Goal: Transaction & Acquisition: Purchase product/service

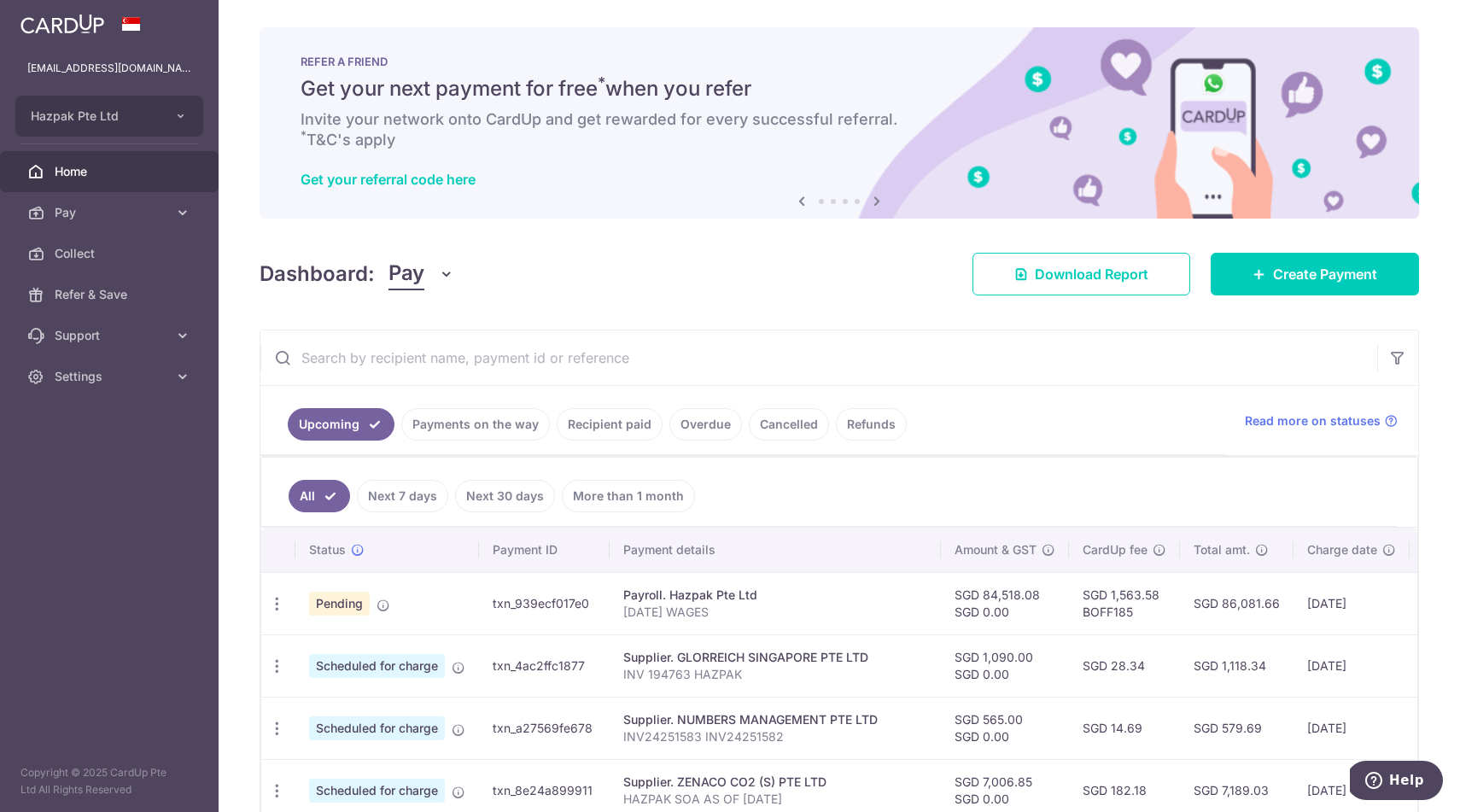
scroll to position [338, 0]
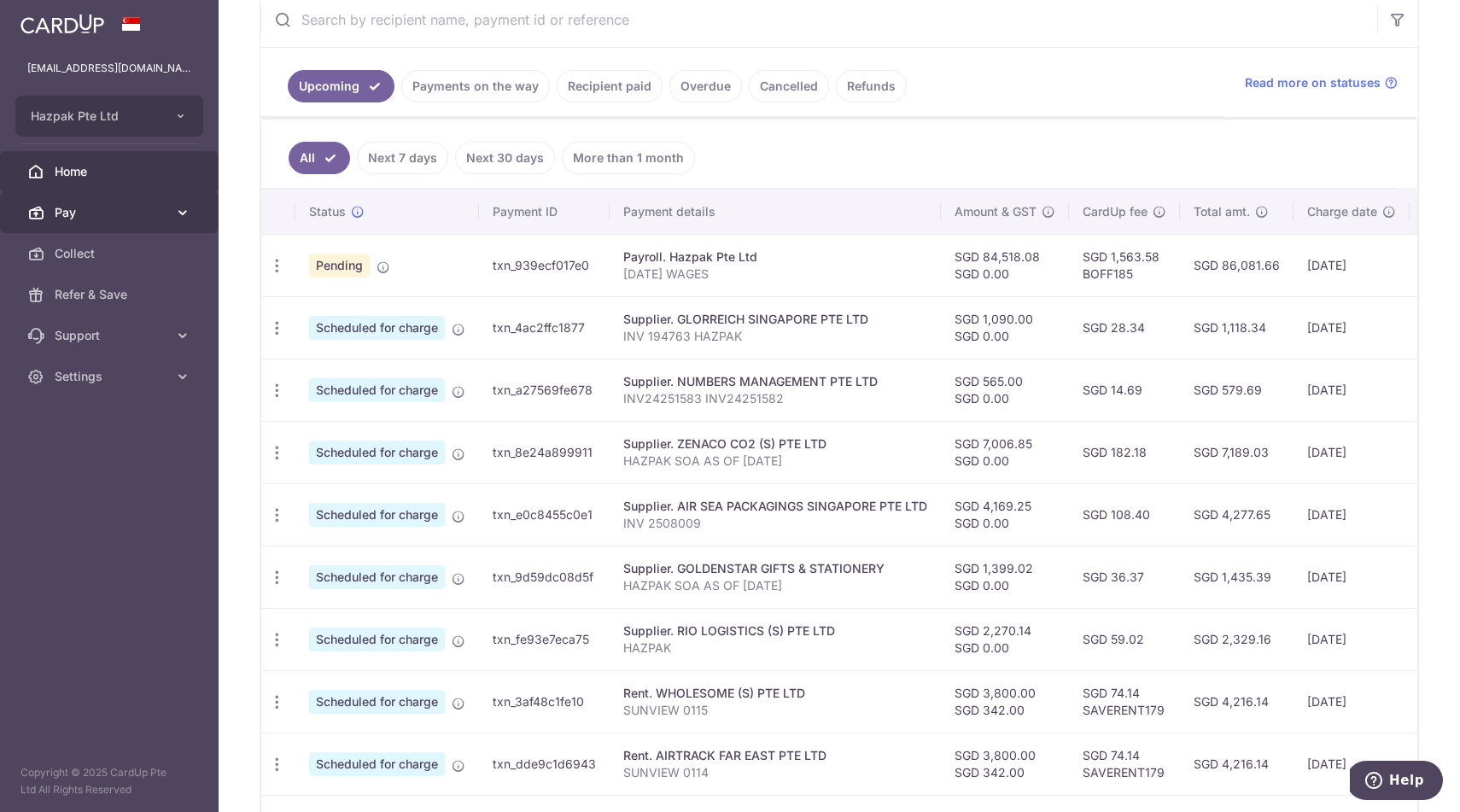
click at [82, 210] on span "Pay" at bounding box center [111, 212] width 112 height 17
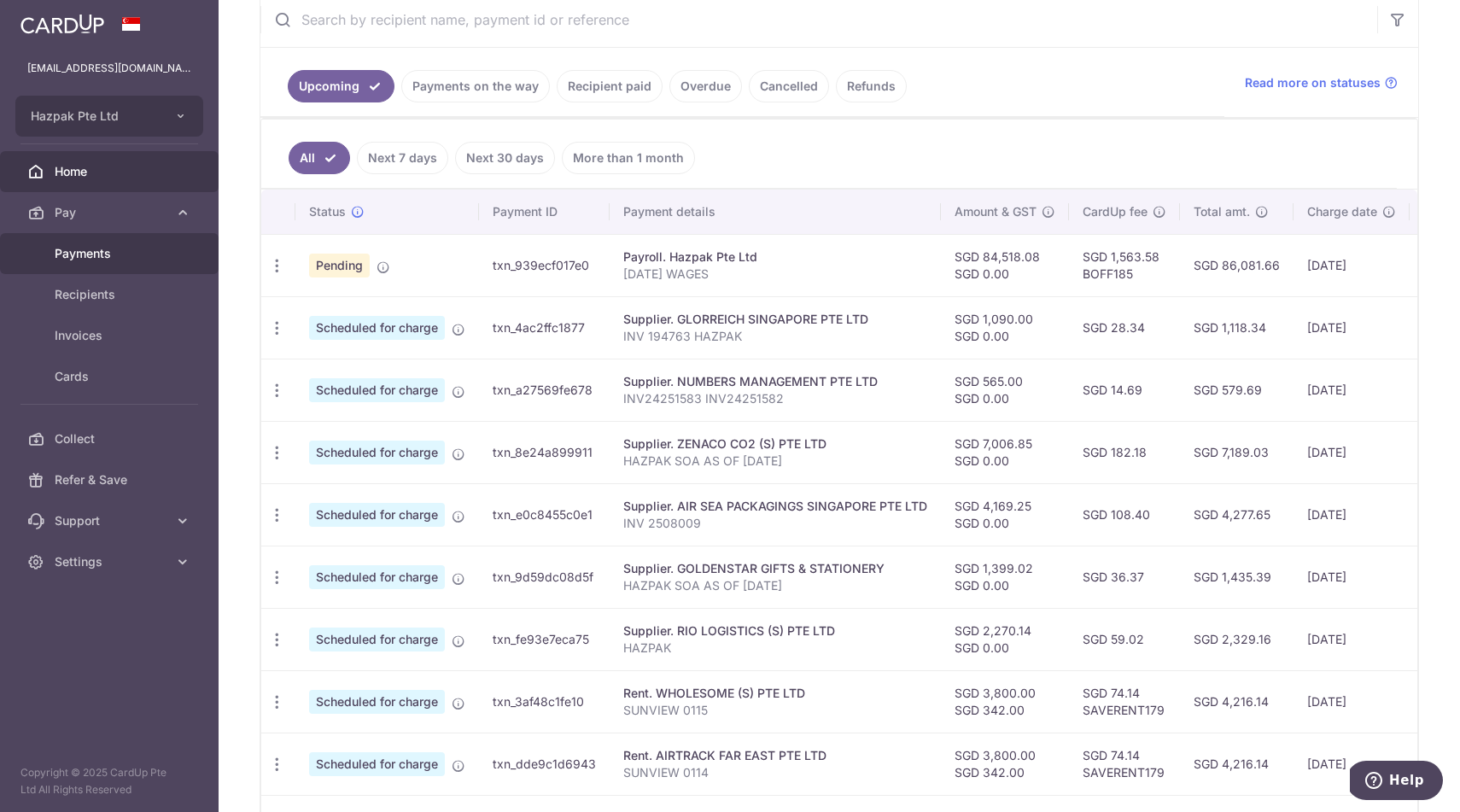
click at [91, 248] on span "Payments" at bounding box center [111, 253] width 112 height 17
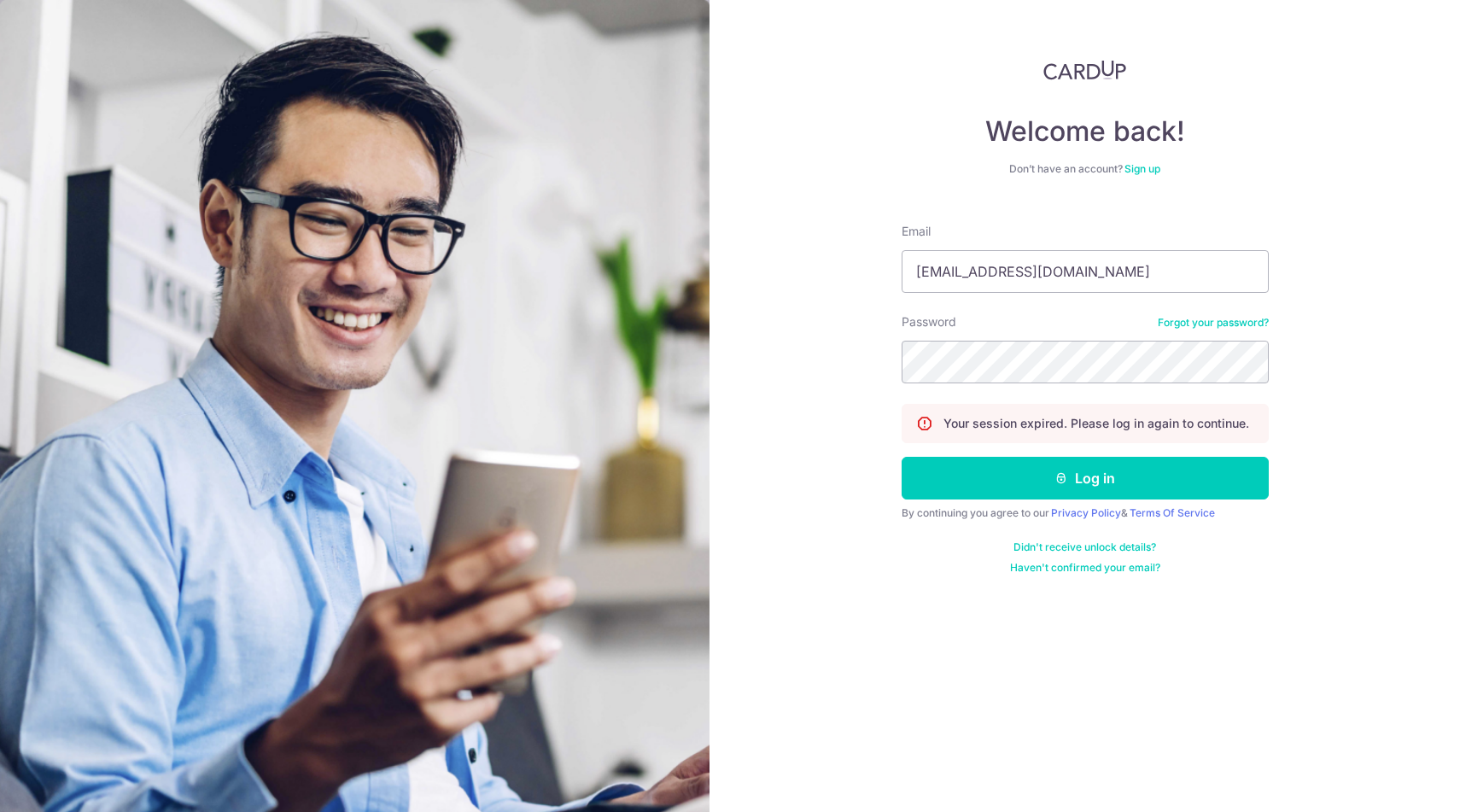
type input "[EMAIL_ADDRESS][DOMAIN_NAME]"
click at [1084, 478] on button "Log in" at bounding box center [1085, 478] width 368 height 43
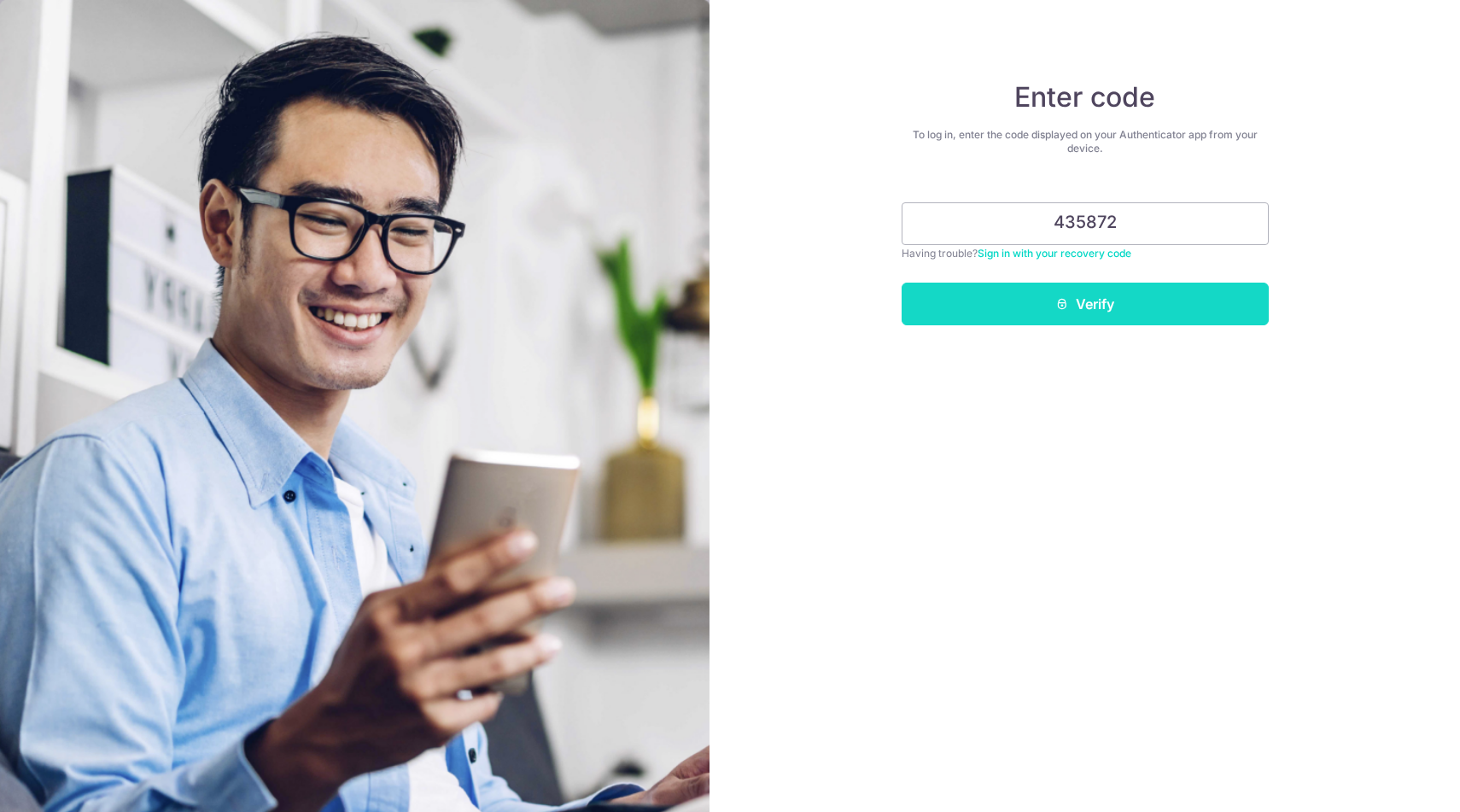
type input "435872"
click at [1099, 301] on button "Verify" at bounding box center [1085, 303] width 368 height 43
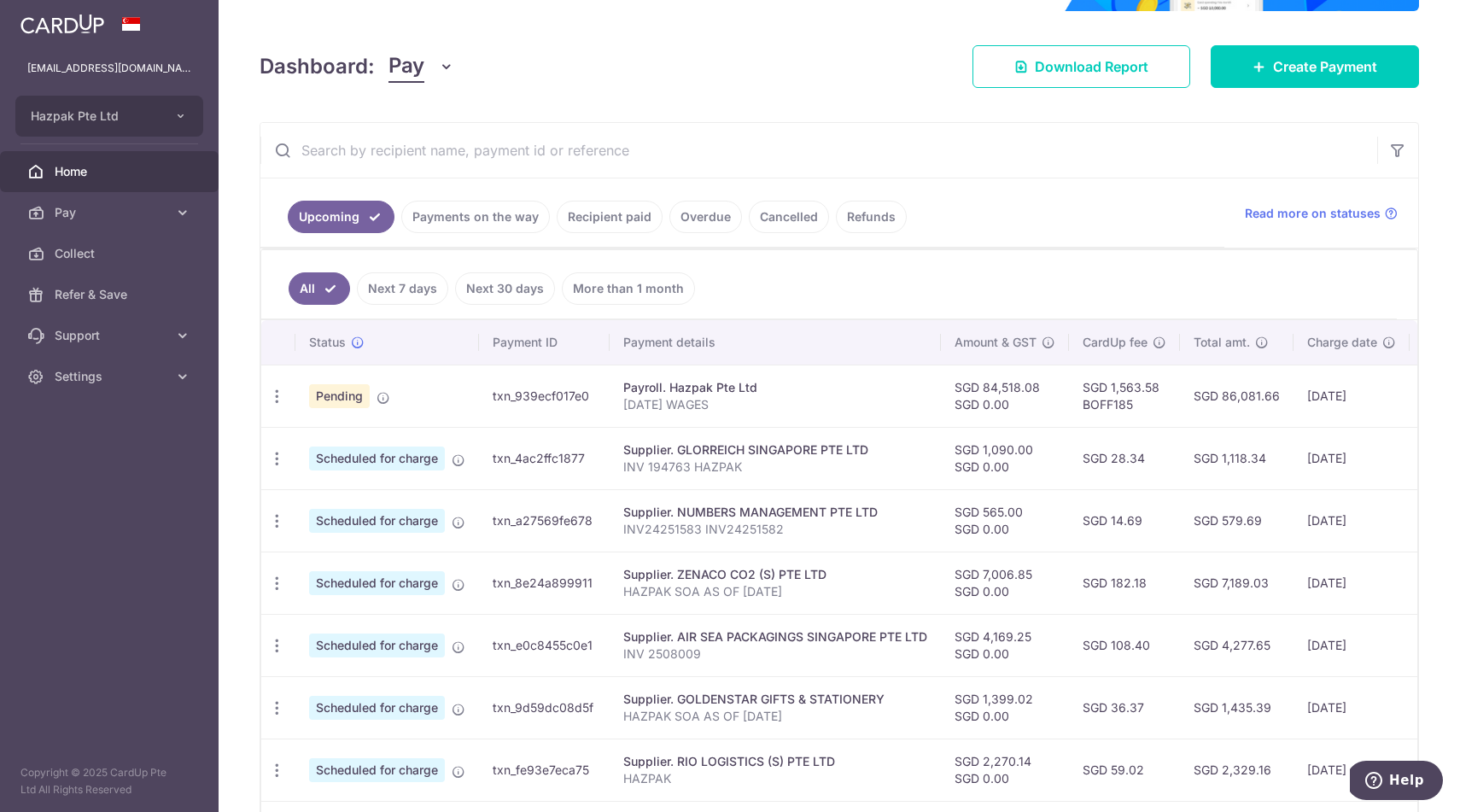
scroll to position [208, 0]
click at [129, 205] on span "Pay" at bounding box center [111, 212] width 112 height 17
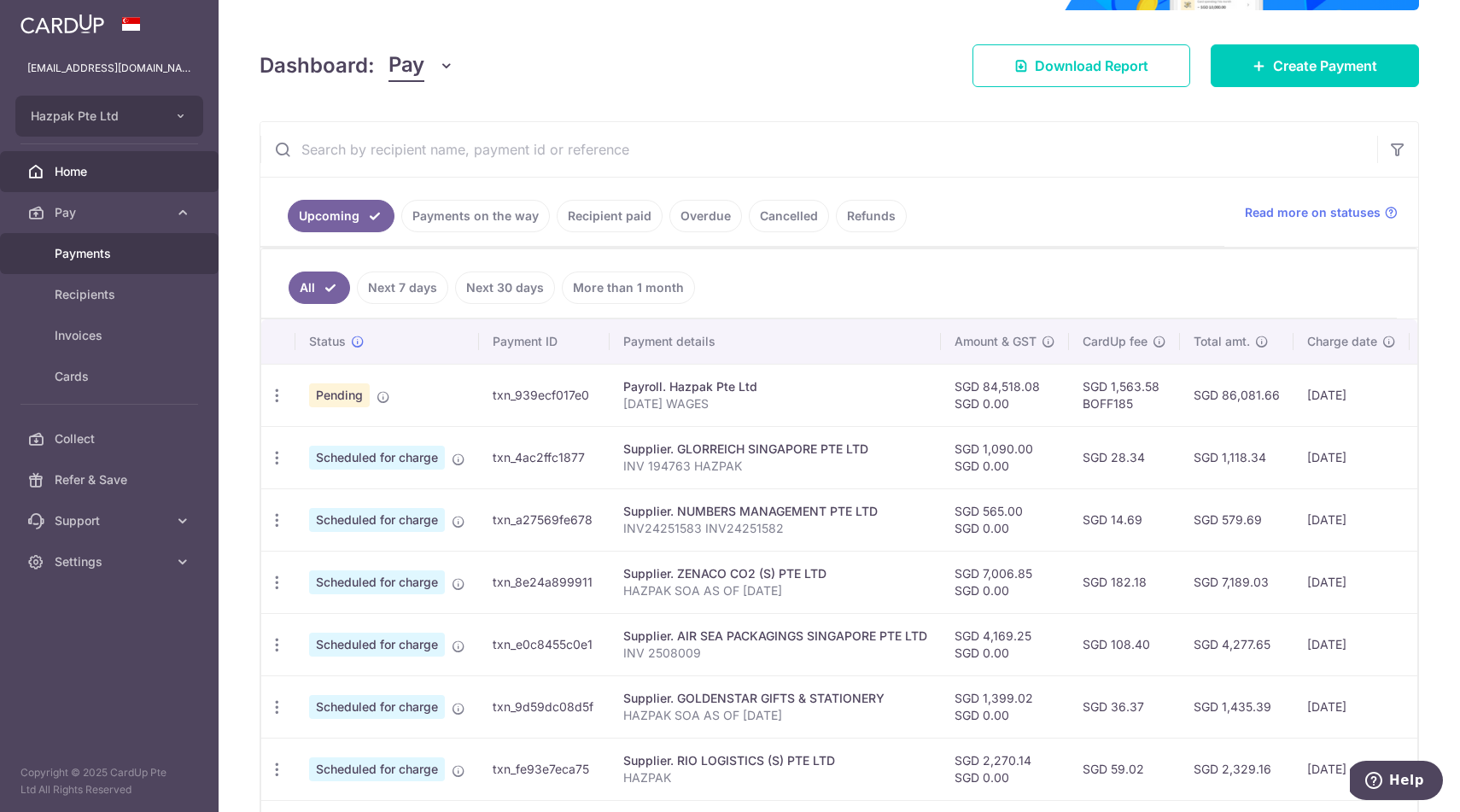
click at [77, 256] on span "Payments" at bounding box center [111, 253] width 112 height 17
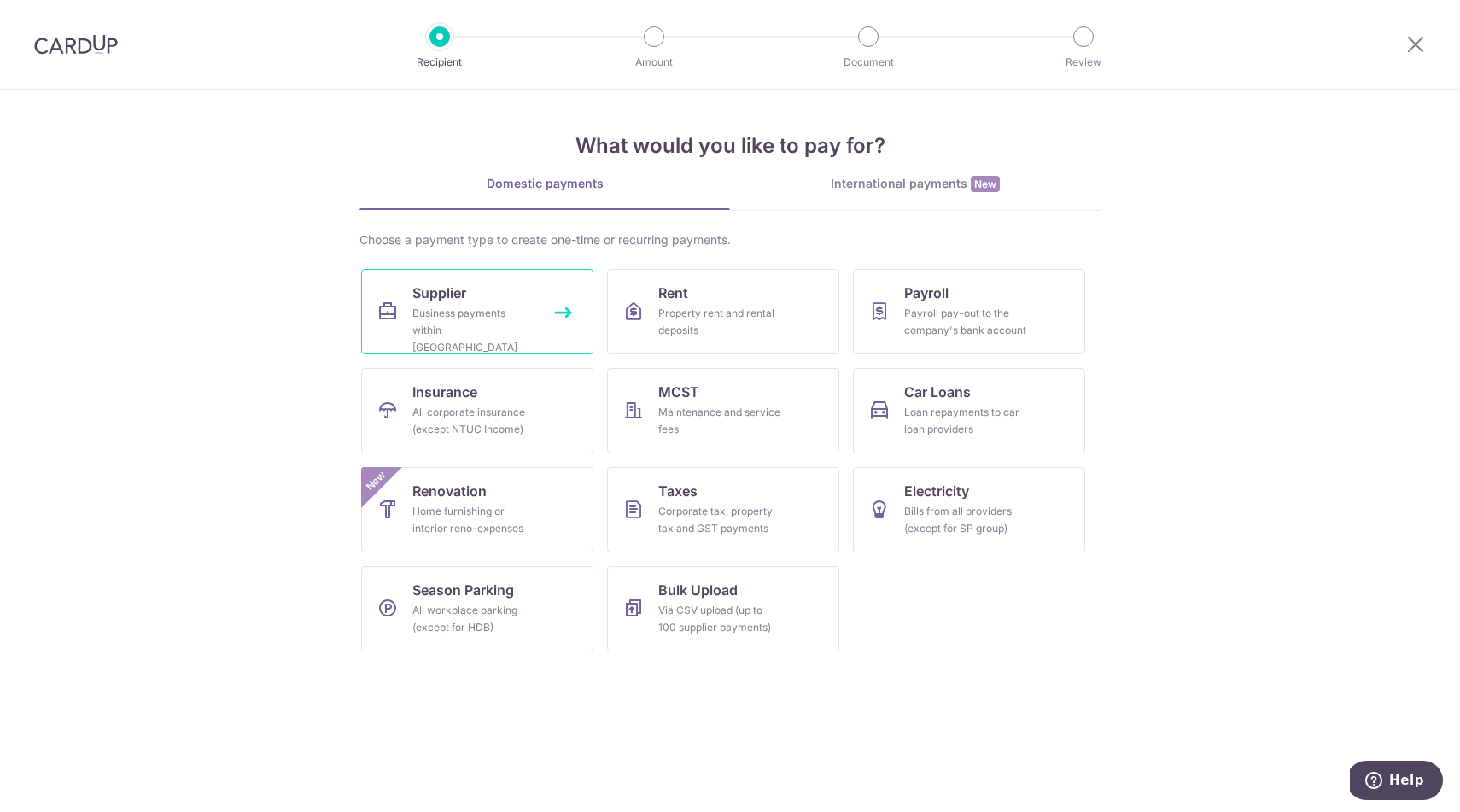
click at [505, 319] on div "Business payments within Singapore" at bounding box center [474, 330] width 123 height 51
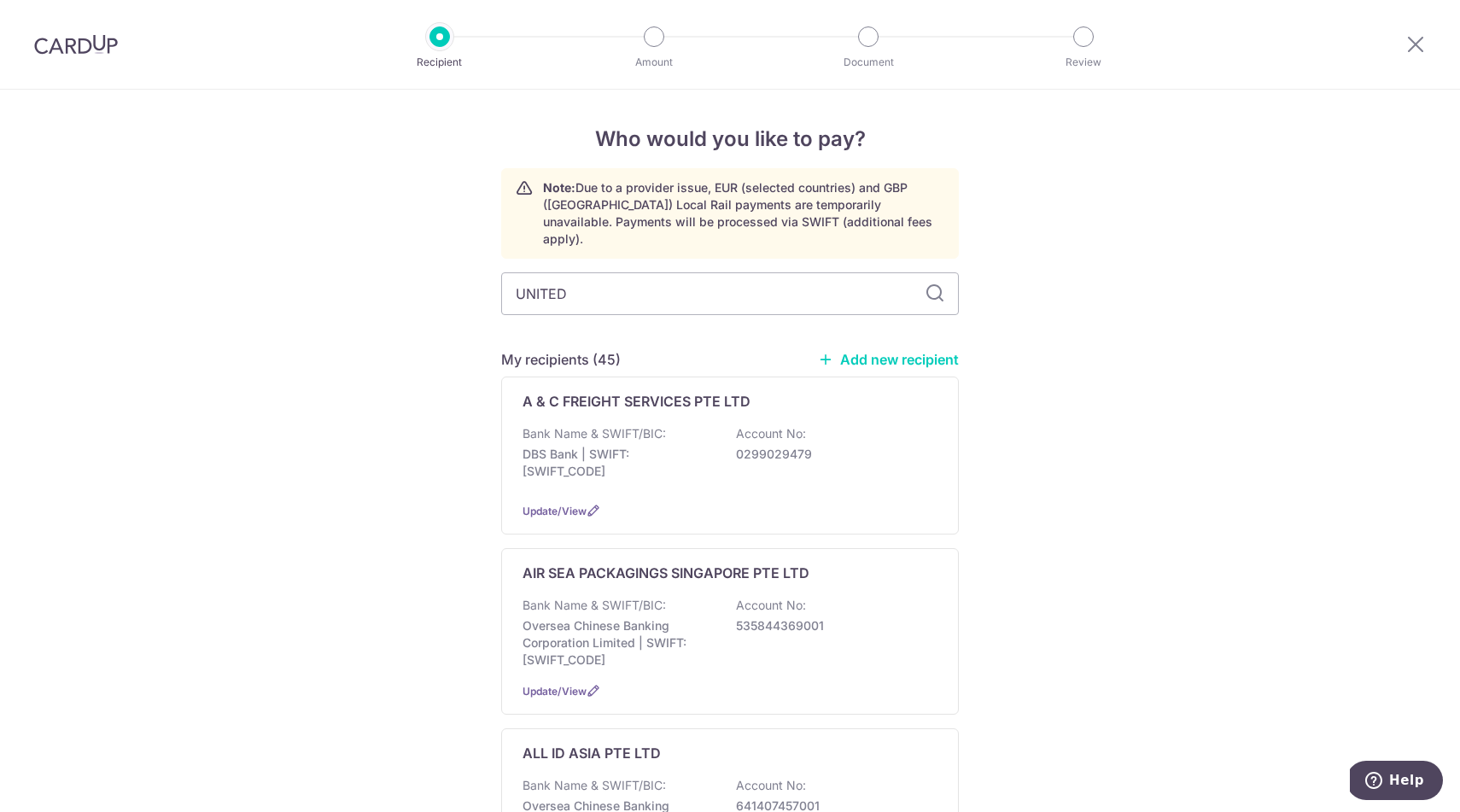
type input "UNITED"
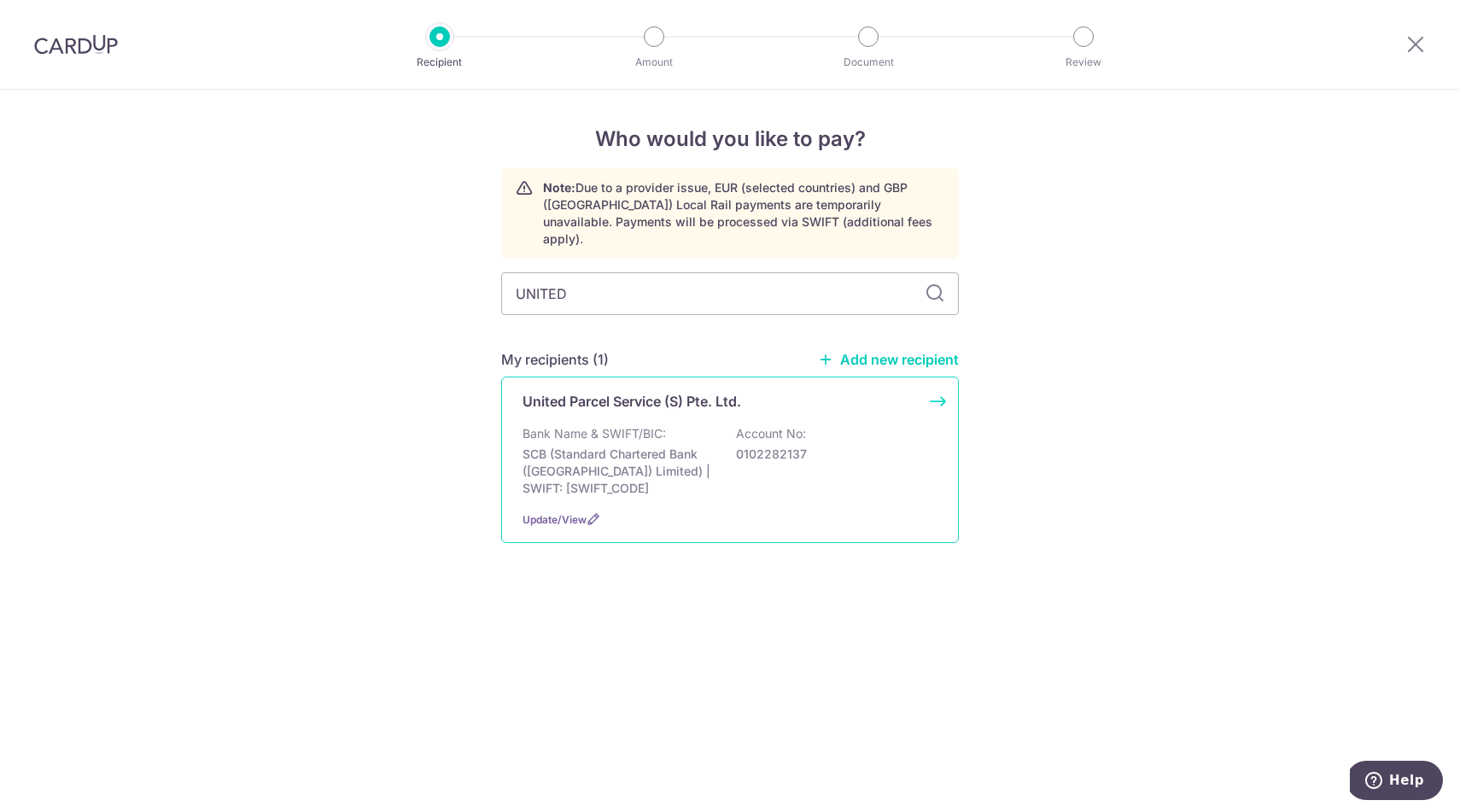
click at [722, 487] on div "United Parcel Service (S) Pte. Ltd. Bank Name & SWIFT/BIC: SCB (Standard Charte…" at bounding box center [730, 459] width 458 height 167
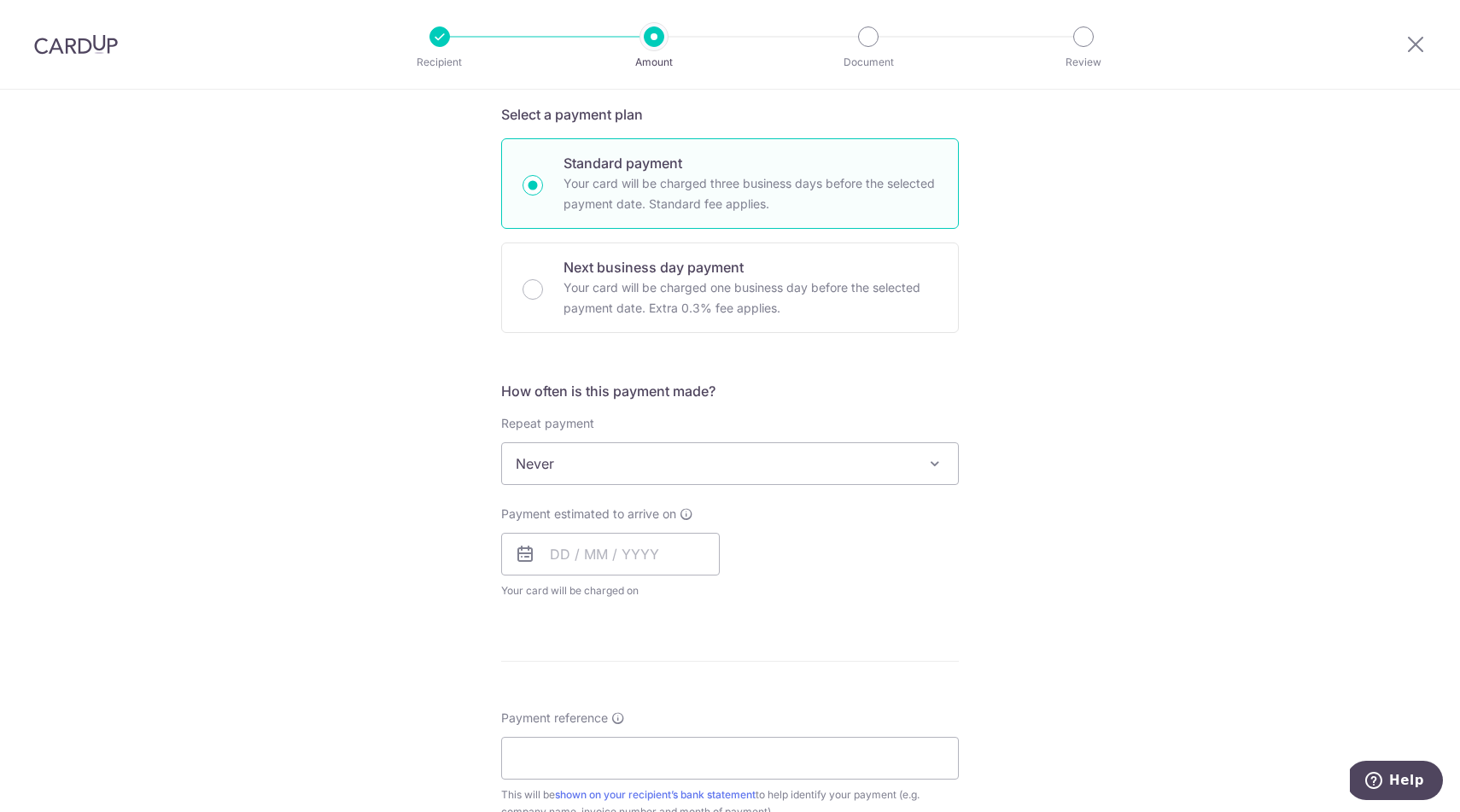
scroll to position [410, 0]
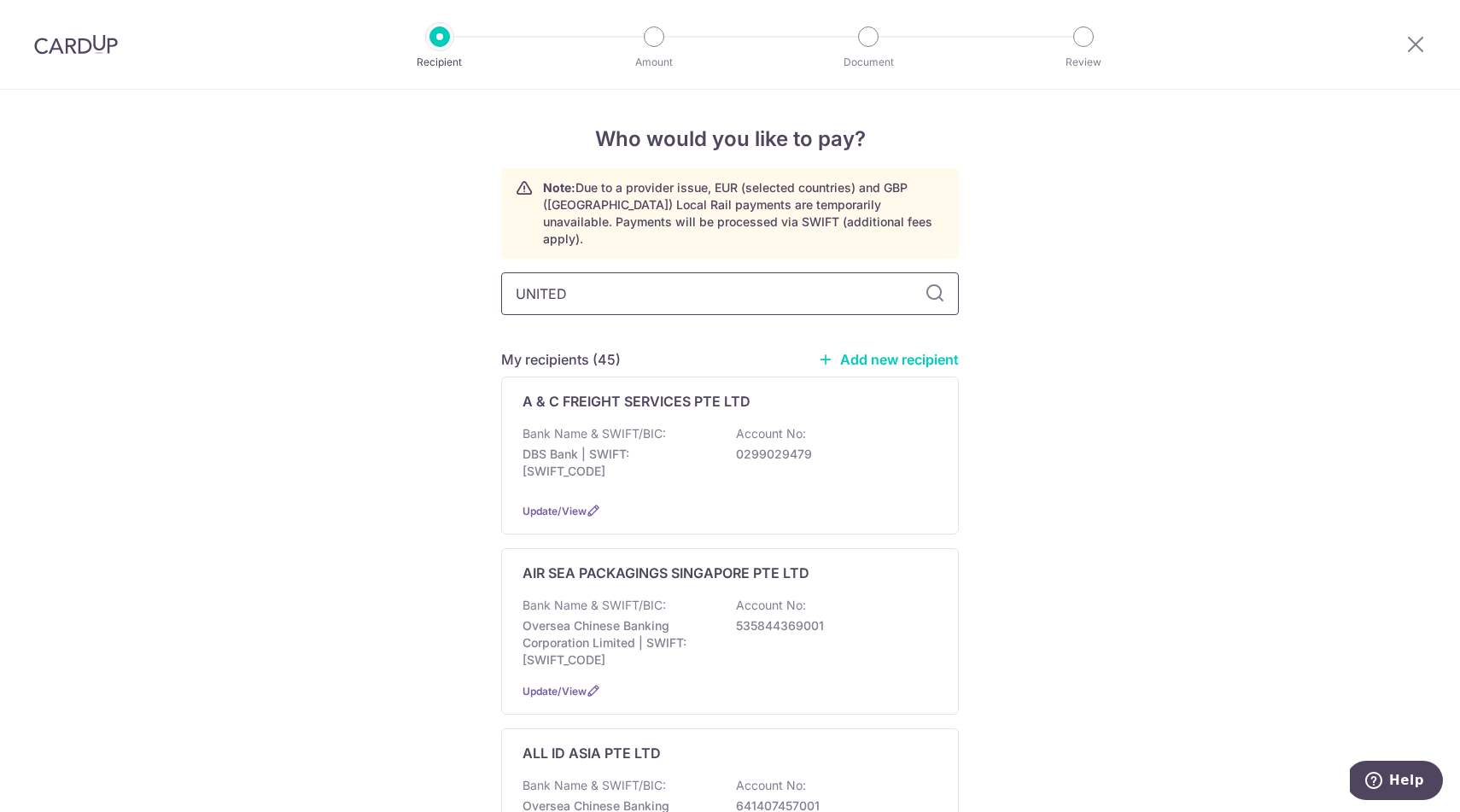
type input "UNITED"
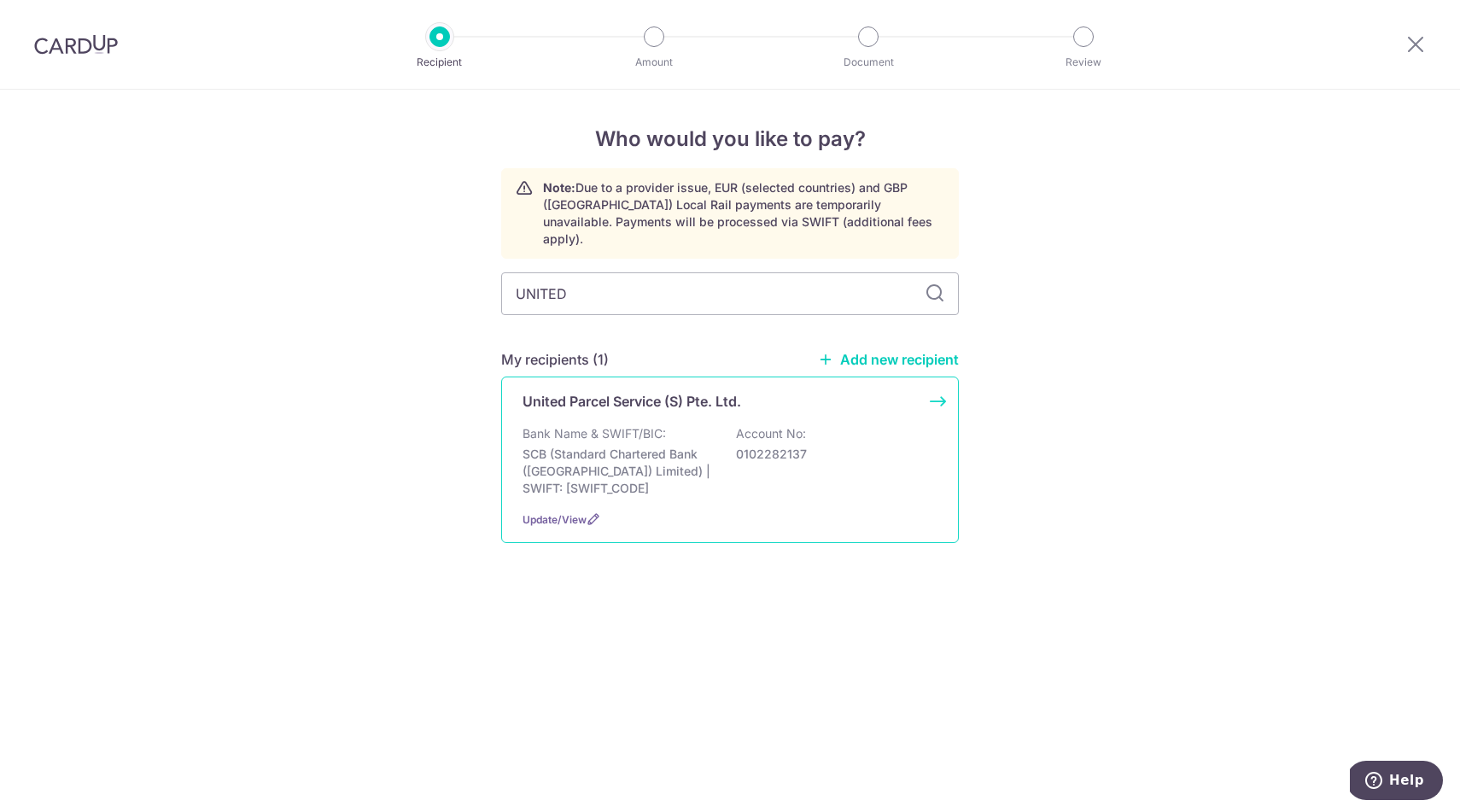
click at [666, 452] on p "SCB (Standard Chartered Bank (Singapore) Limited) | SWIFT: SCBLSG22XXX" at bounding box center [619, 471] width 191 height 51
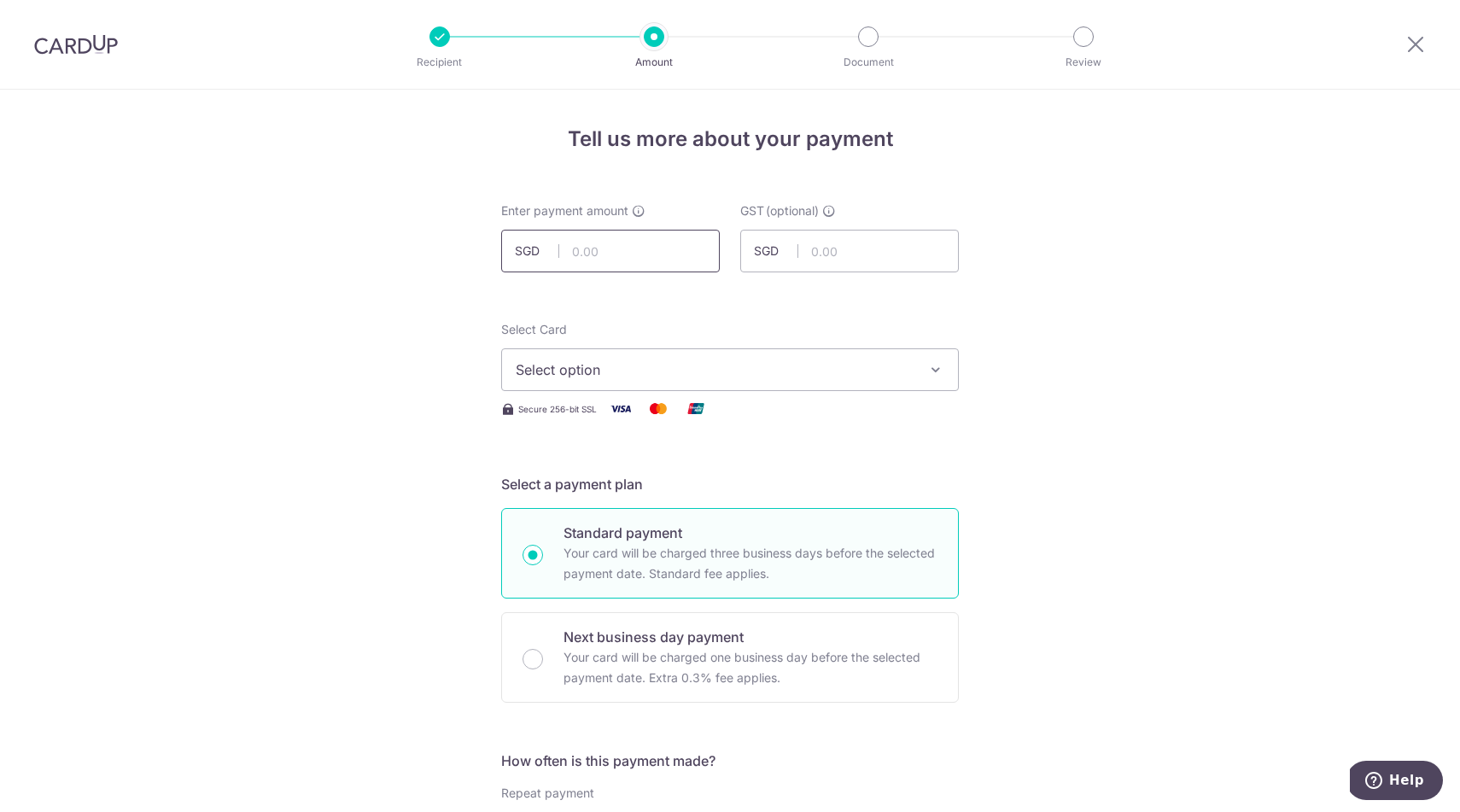
click at [624, 246] on input "text" at bounding box center [610, 251] width 218 height 43
paste input "1,489.08"
type input "1,489.08"
click at [654, 368] on span "Select option" at bounding box center [715, 369] width 398 height 20
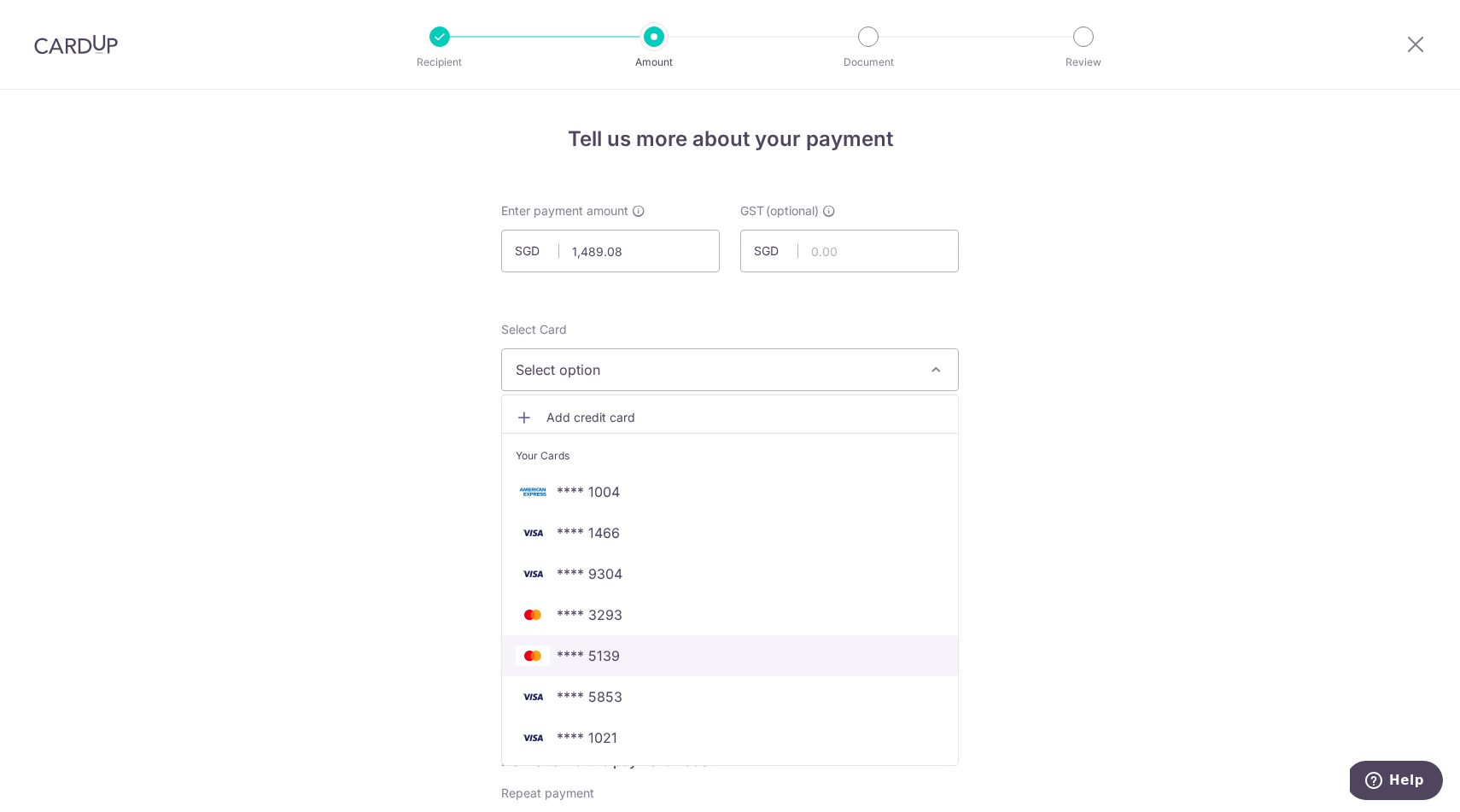
click at [631, 655] on span "**** 5139" at bounding box center [730, 655] width 429 height 20
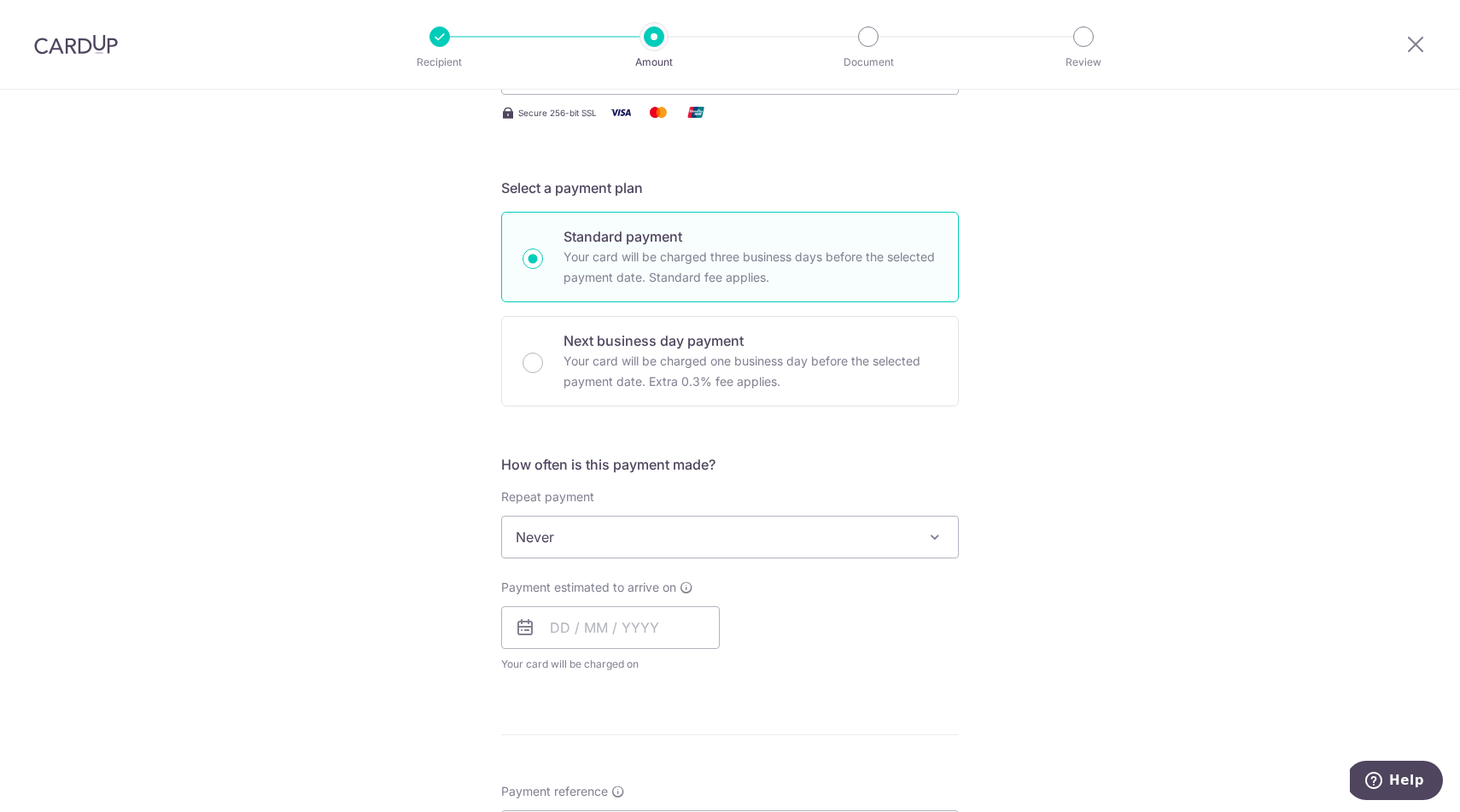
scroll to position [307, 0]
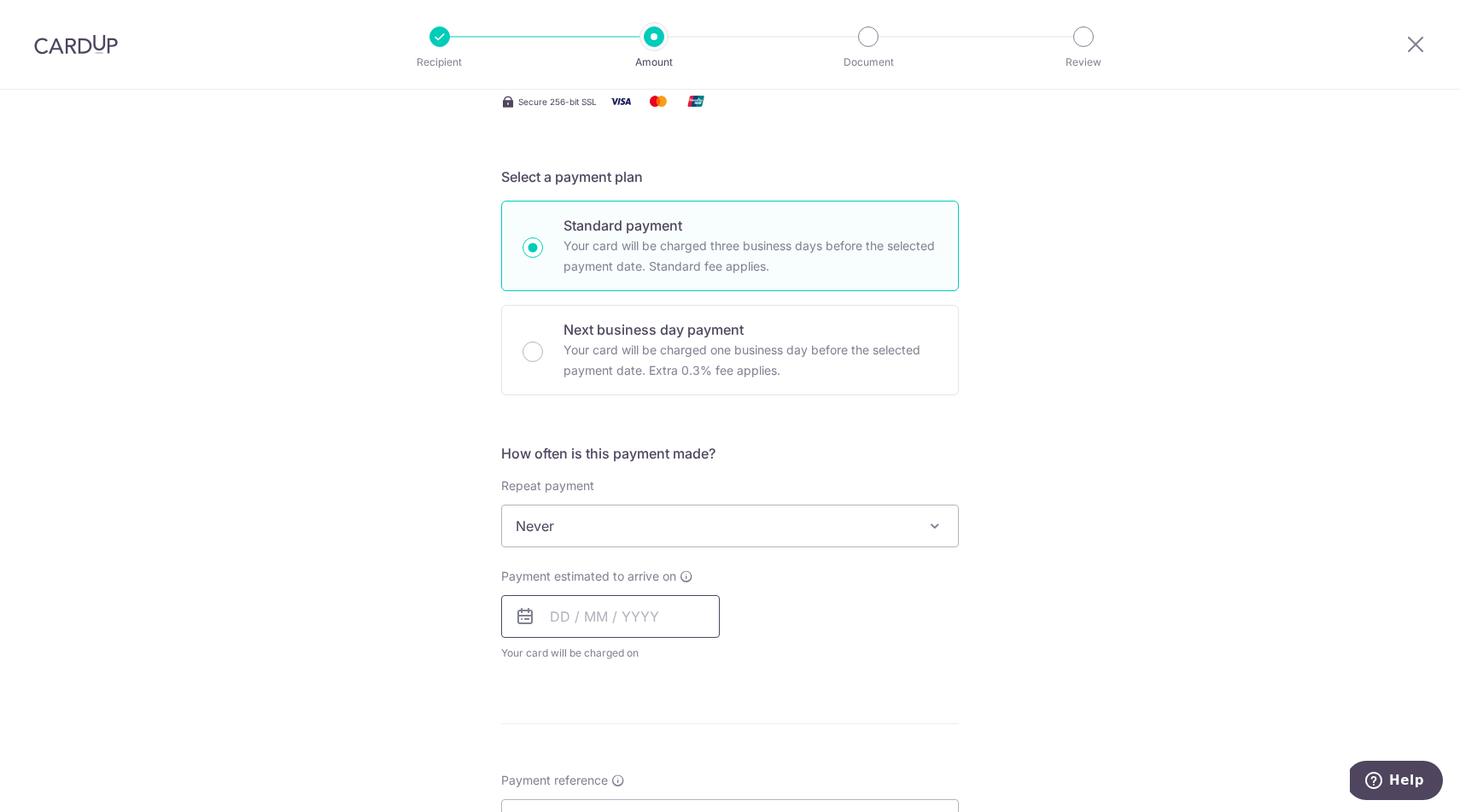
click at [648, 615] on input "text" at bounding box center [610, 616] width 218 height 43
click at [670, 771] on link "9" at bounding box center [672, 771] width 27 height 27
type input "09/10/2025"
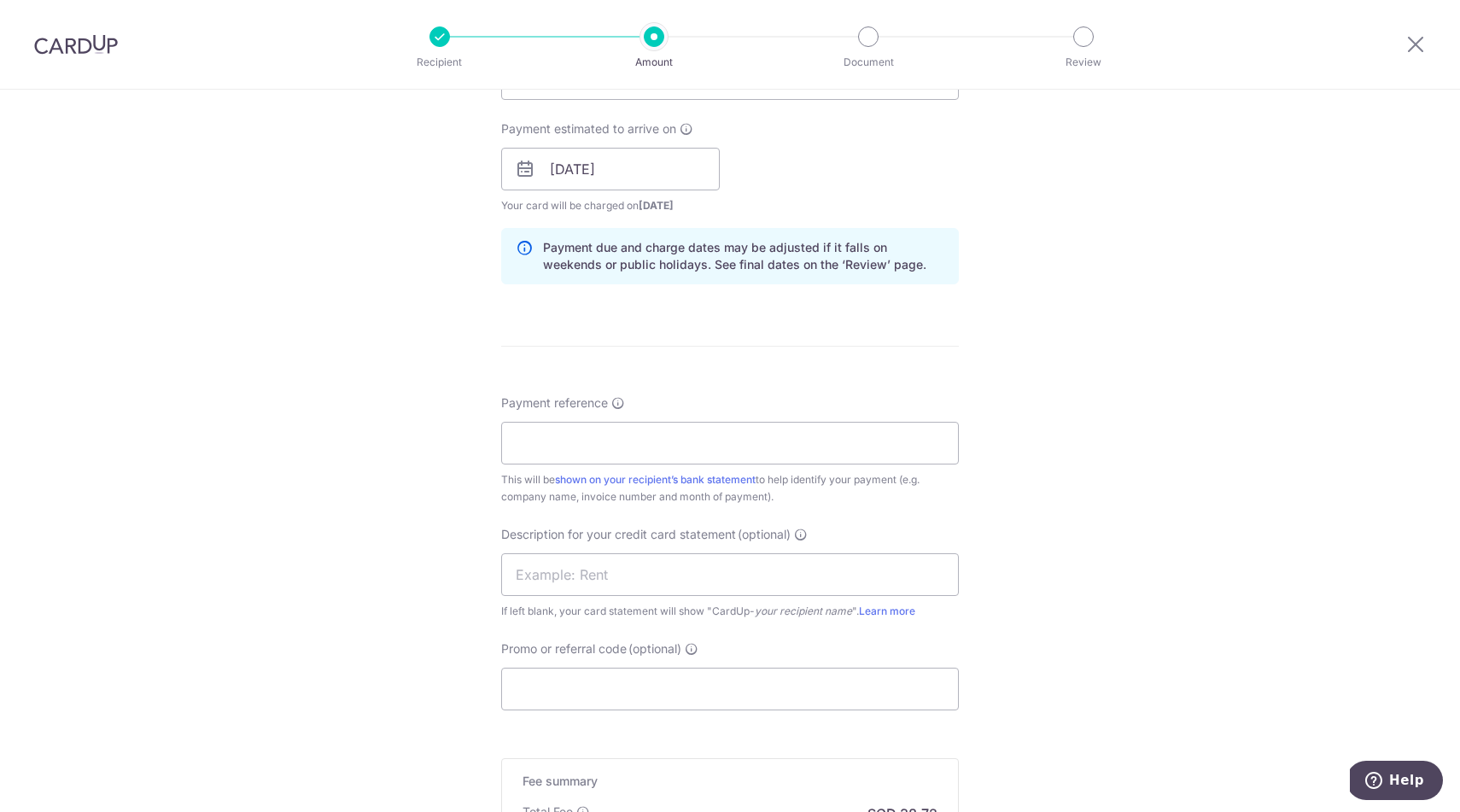
scroll to position [789, 0]
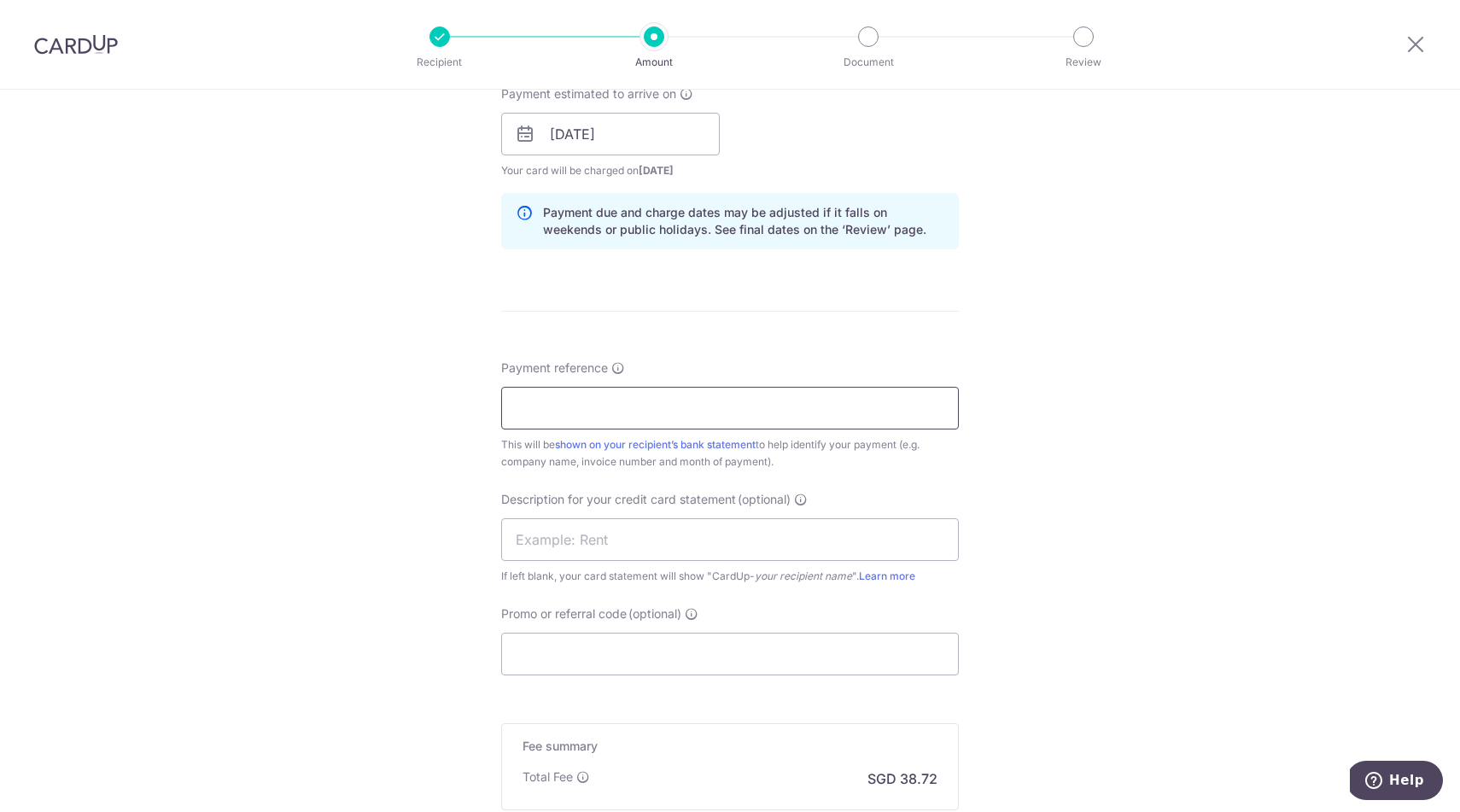
click at [736, 410] on input "Payment reference" at bounding box center [730, 408] width 458 height 43
click at [511, 406] on input "5F955Y 5F955X" at bounding box center [730, 408] width 458 height 43
type input "ACCOUNT 5F955Y 5F955X"
click at [610, 534] on input "text" at bounding box center [730, 539] width 458 height 43
paste input "1,489.08"
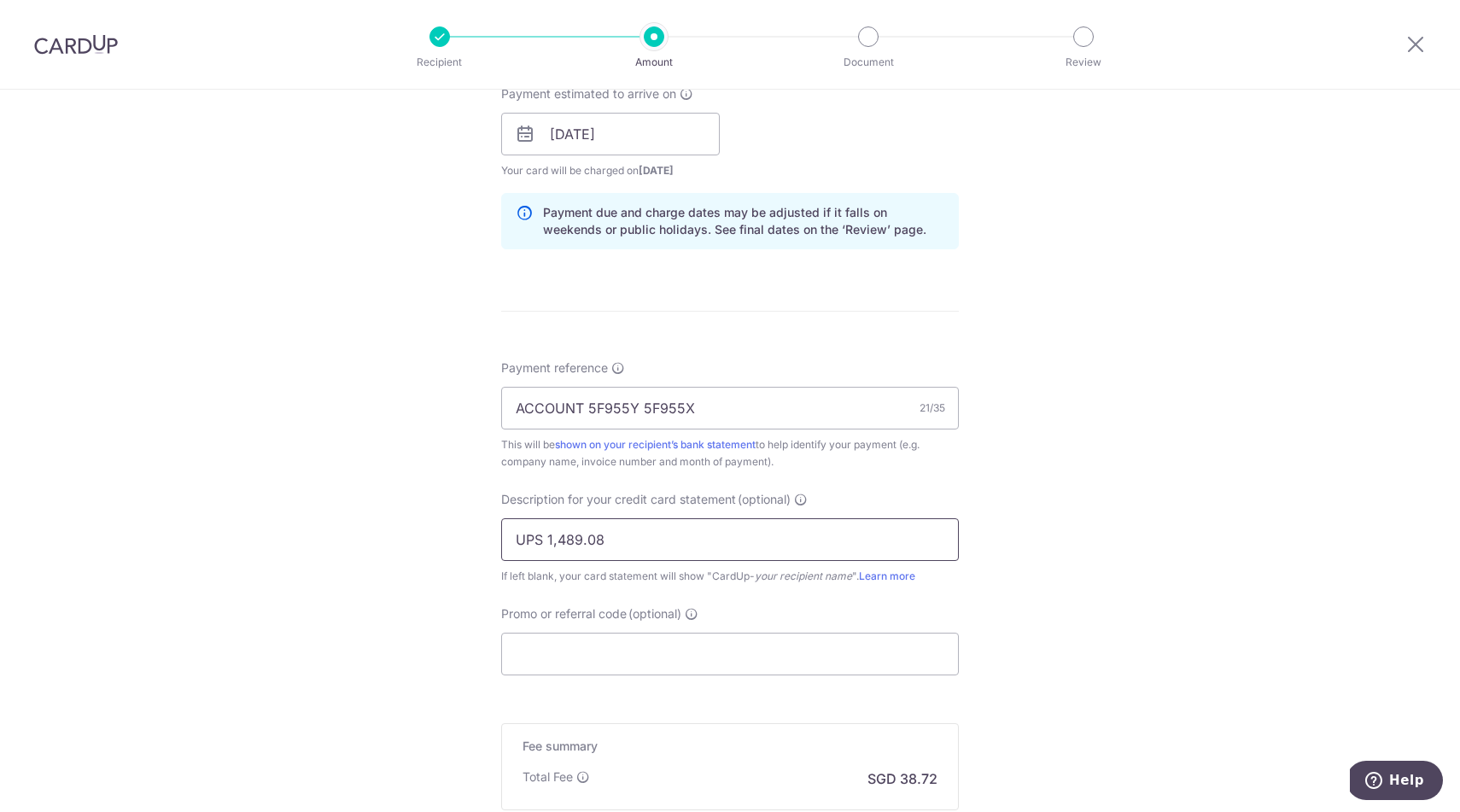
click at [589, 535] on input "UPS 1,489.08" at bounding box center [730, 539] width 458 height 43
click at [558, 535] on input "UPS 1,48908" at bounding box center [730, 539] width 458 height 43
type input "UPS 148908"
click at [1120, 483] on div "Tell us more about your payment Enter payment amount SGD 1,489.08 1489.08 GST (…" at bounding box center [730, 164] width 1460 height 1728
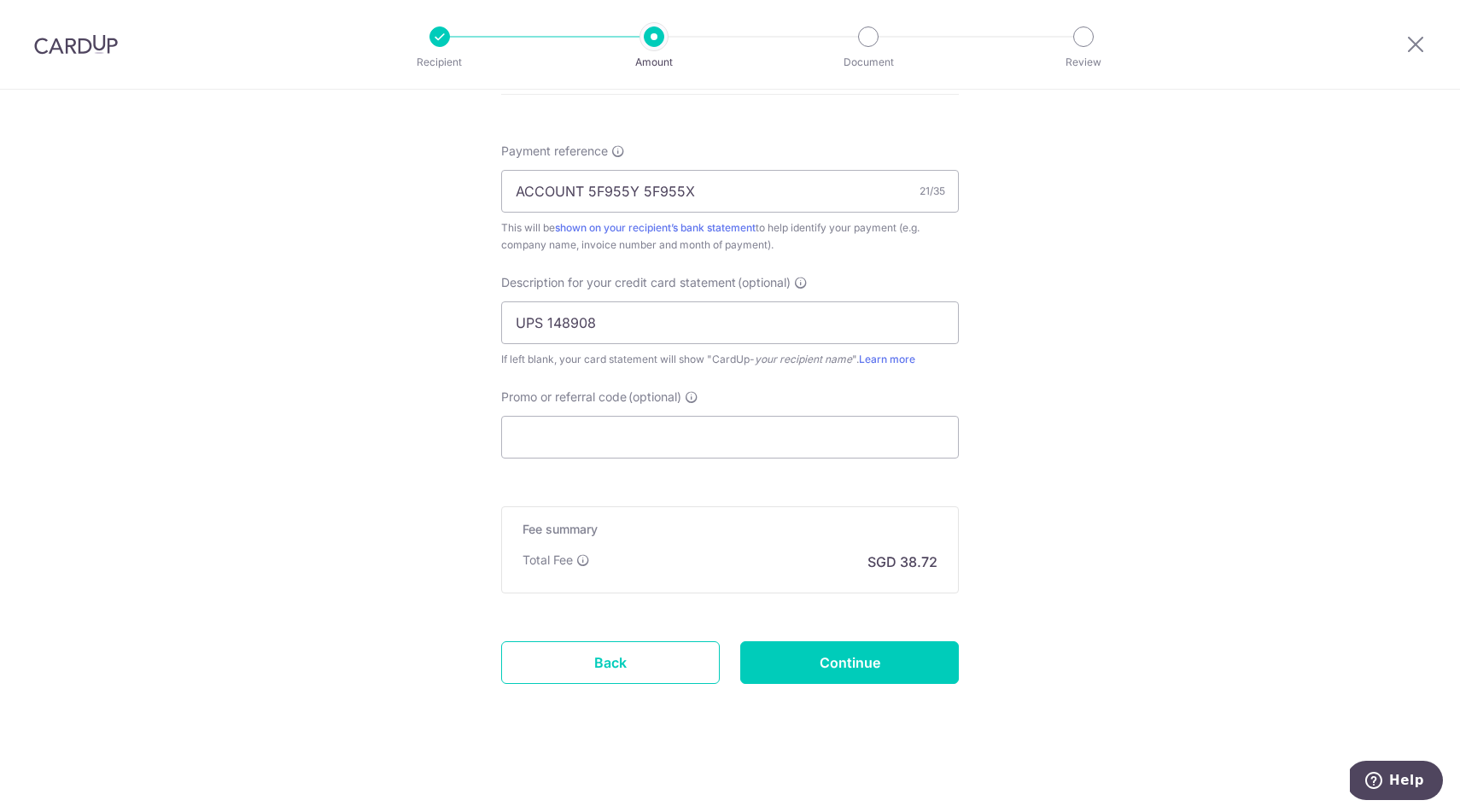
scroll to position [1007, 0]
click at [829, 658] on input "Continue" at bounding box center [849, 662] width 218 height 43
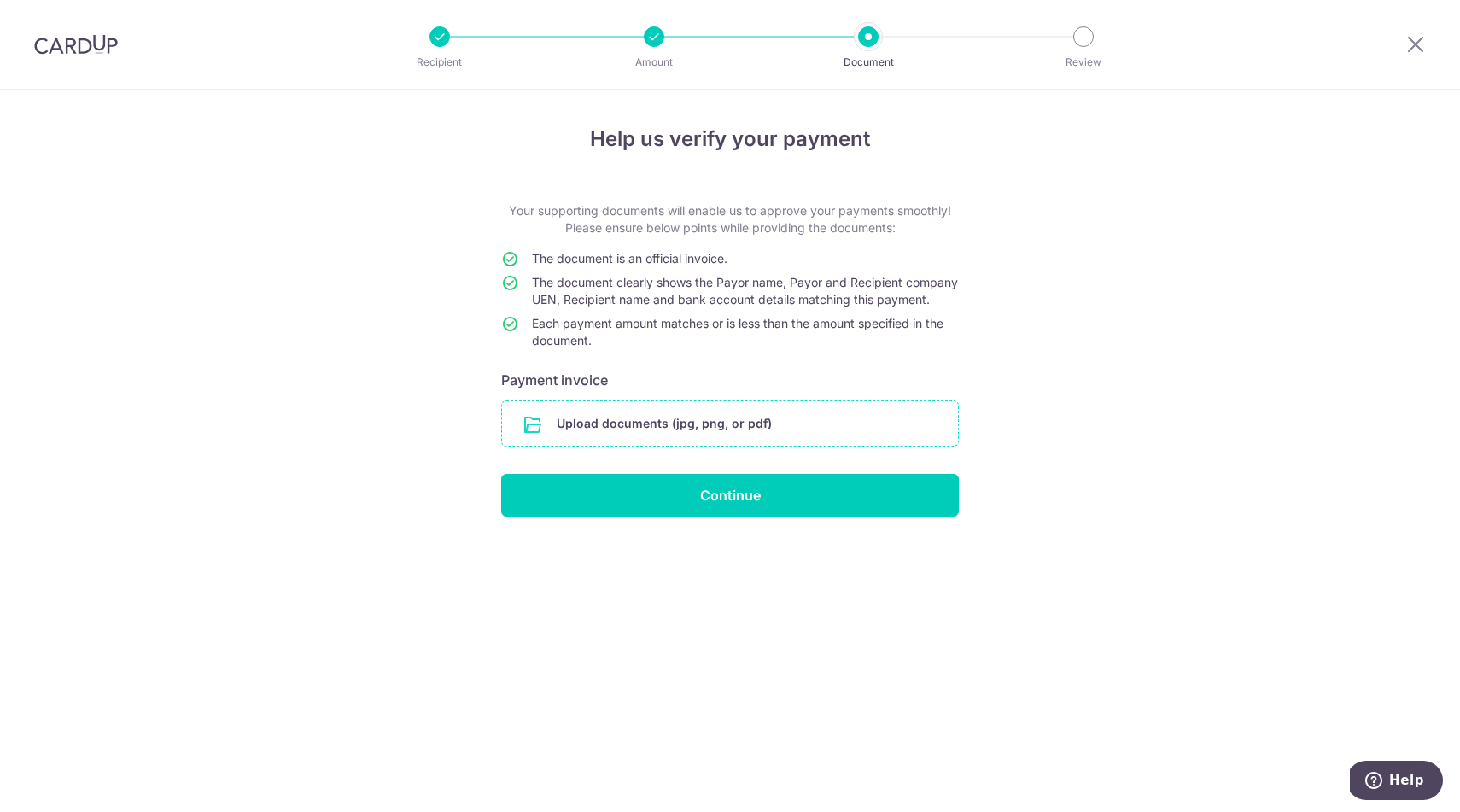
click at [663, 439] on input "file" at bounding box center [730, 423] width 456 height 45
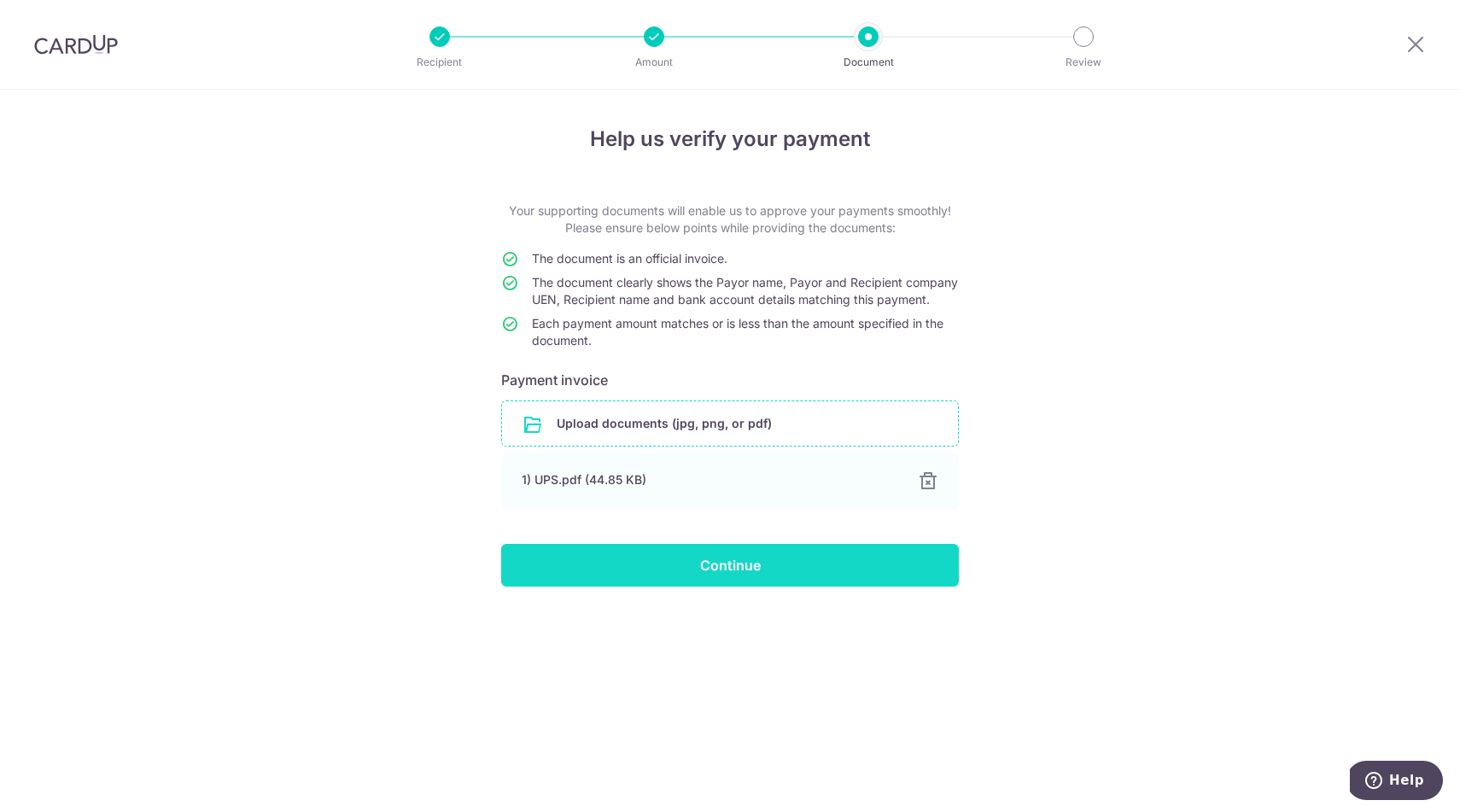
click at [697, 587] on input "Continue" at bounding box center [730, 565] width 458 height 43
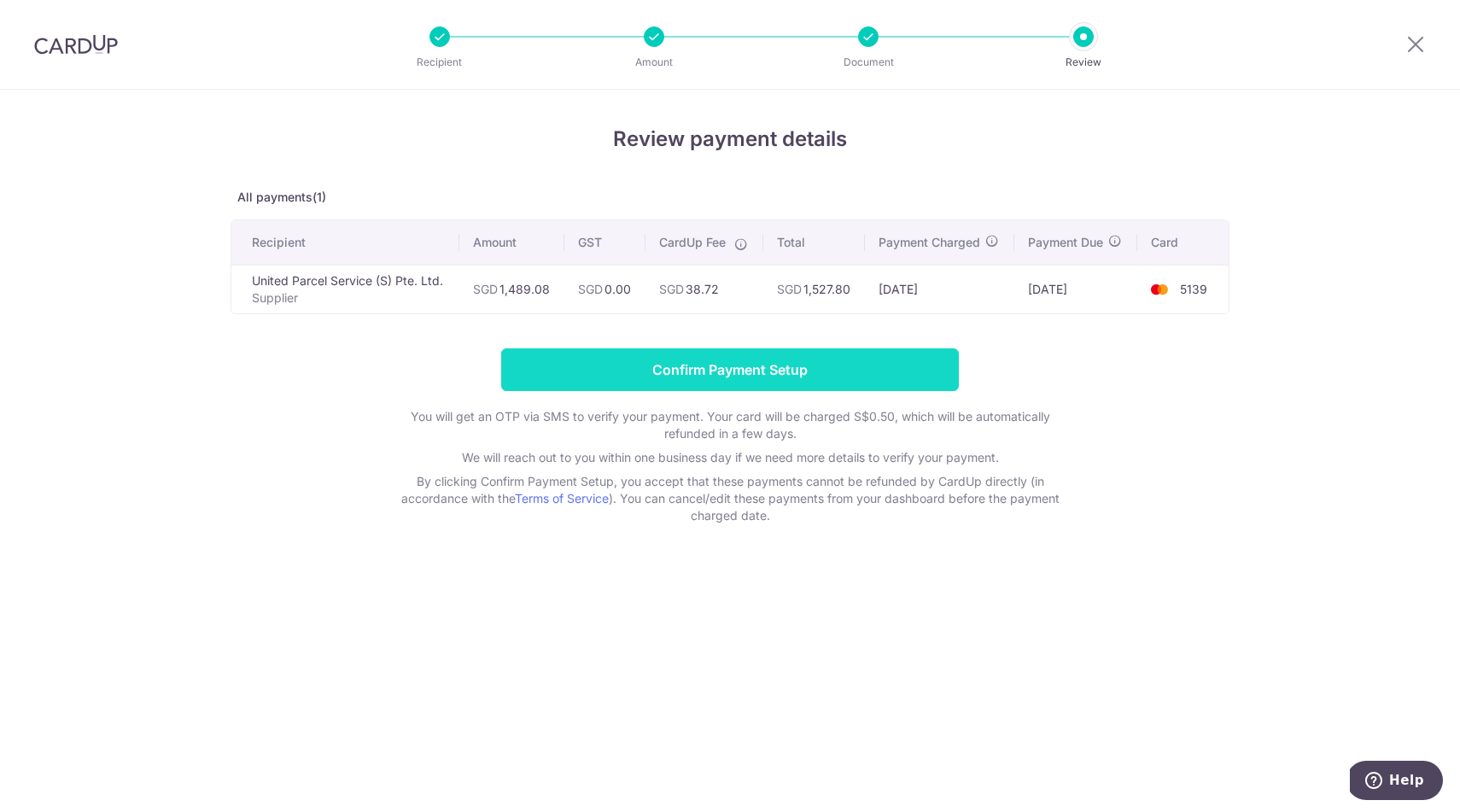
click at [737, 370] on input "Confirm Payment Setup" at bounding box center [730, 369] width 458 height 43
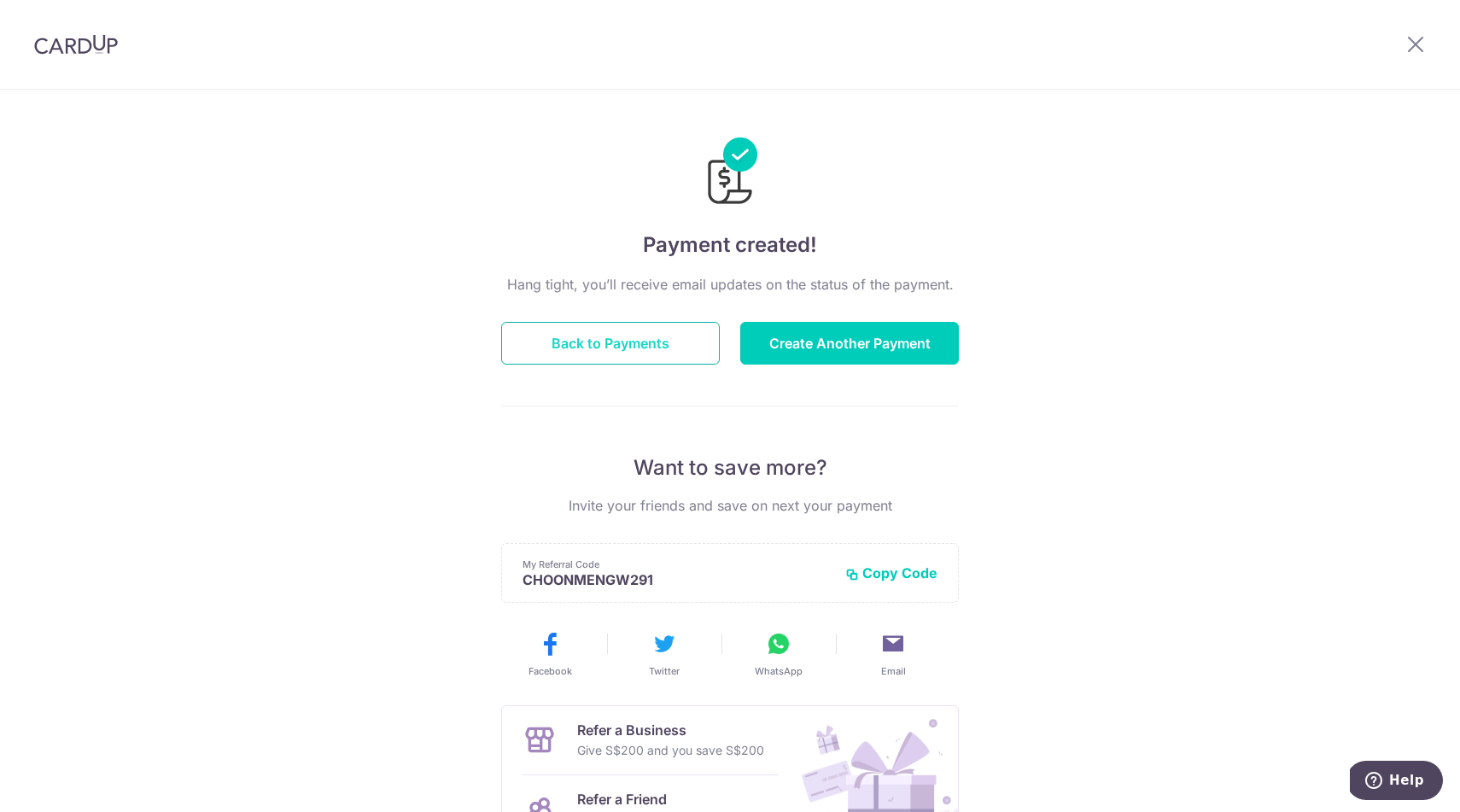
click at [654, 336] on button "Back to Payments" at bounding box center [610, 343] width 218 height 43
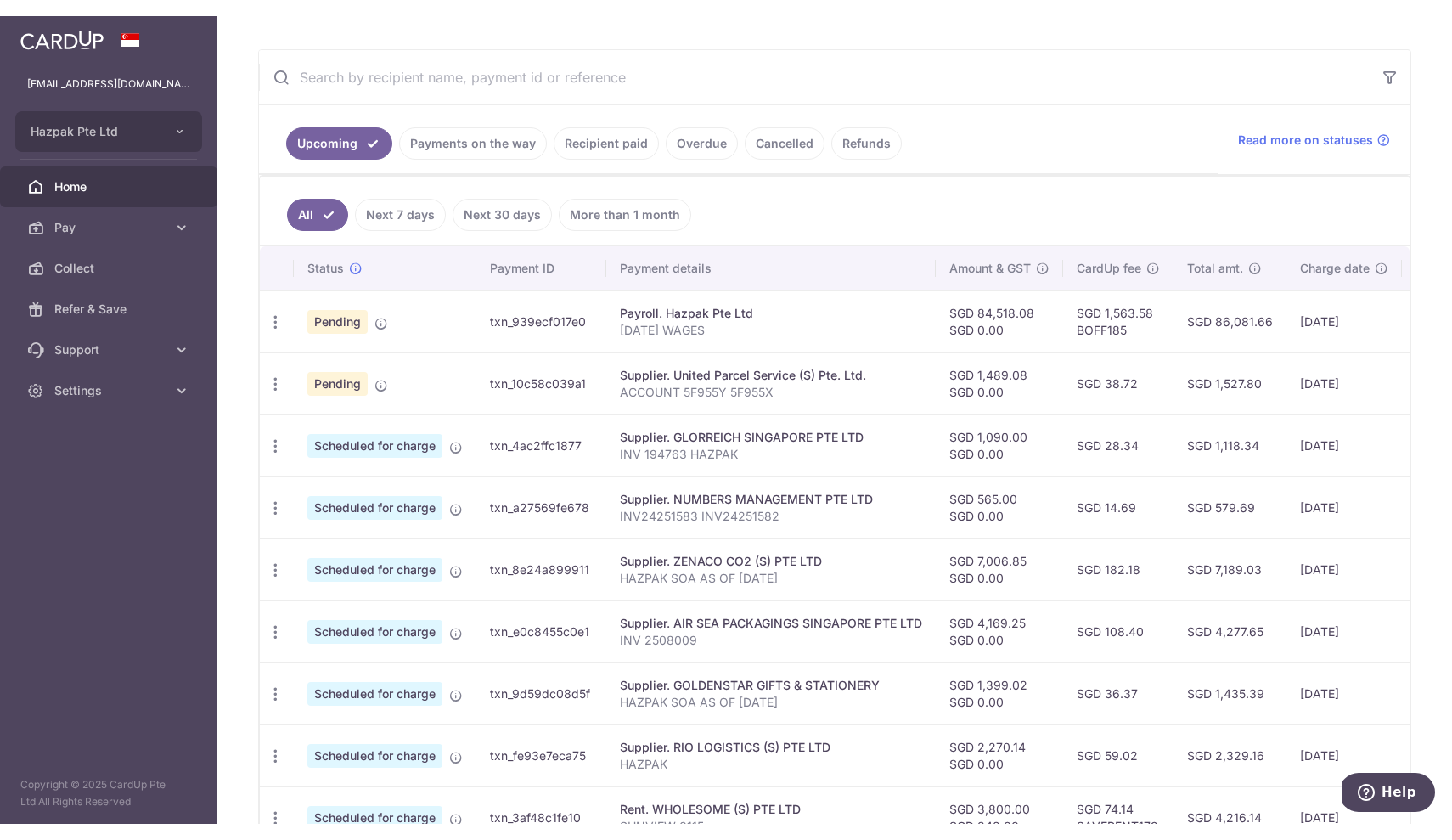
scroll to position [311, 0]
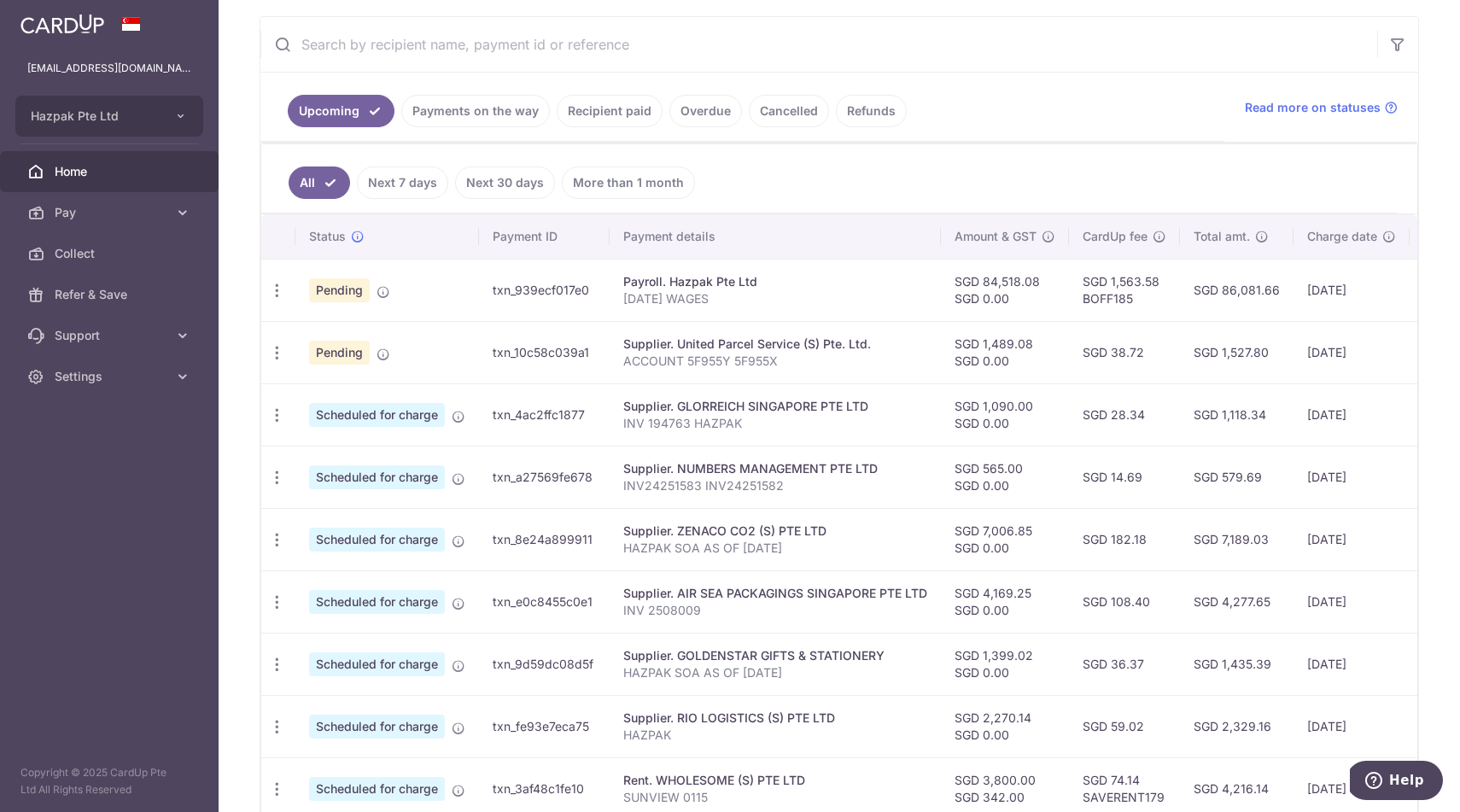
click at [544, 357] on td "txn_10c58c039a1" at bounding box center [544, 352] width 131 height 62
copy td "txn_10c58c039a1"
click at [1047, 80] on ul "Upcoming Payments on the way Recipient paid Overdue Cancelled Refunds" at bounding box center [742, 107] width 964 height 69
